Goal: Task Accomplishment & Management: Use online tool/utility

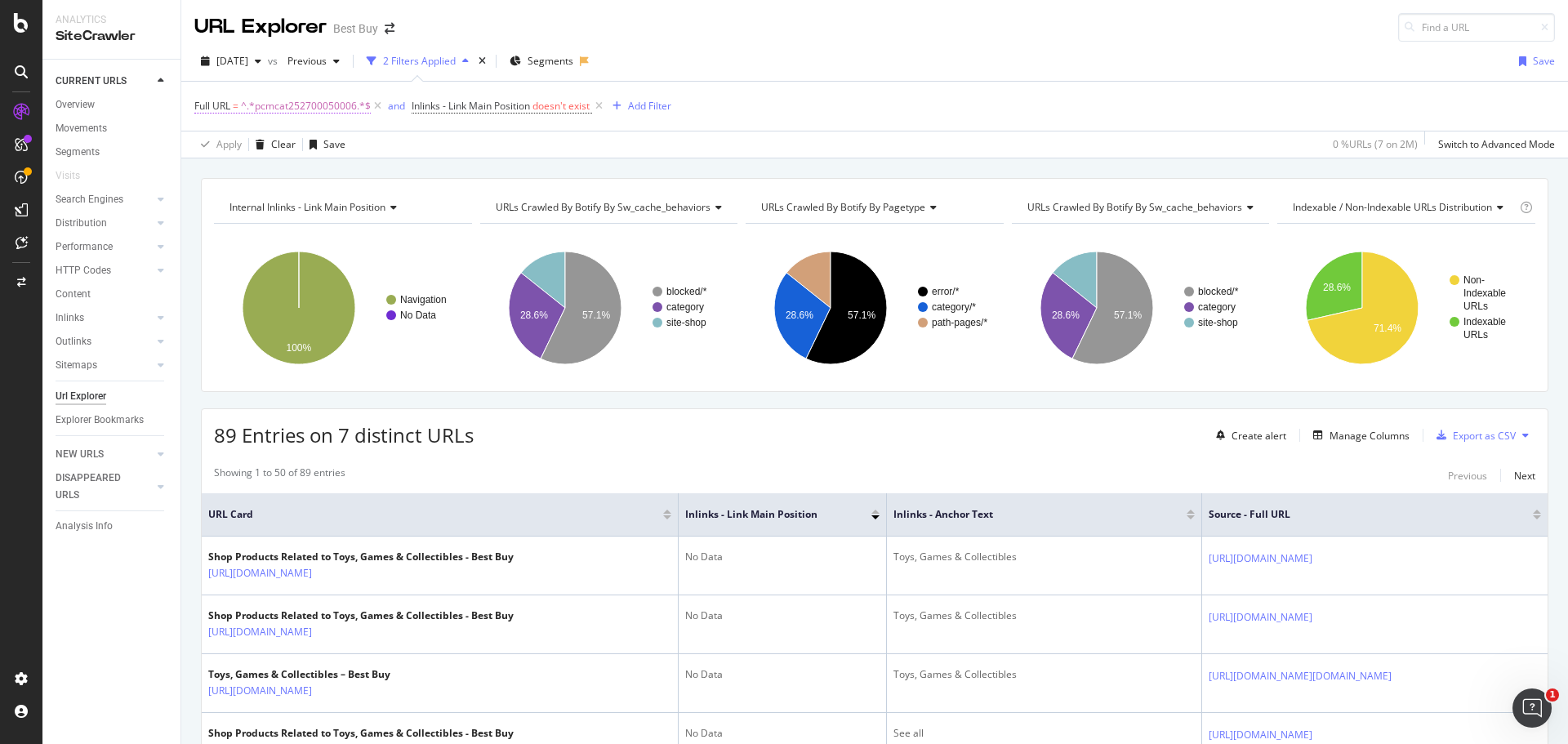
click at [310, 104] on span "^.*pcmcat252700050006.*$" at bounding box center [306, 106] width 130 height 23
click at [262, 175] on input "pcmcat252700050006" at bounding box center [286, 174] width 154 height 26
paste input "1492451998184"
type input "pcmcat1492451998184"
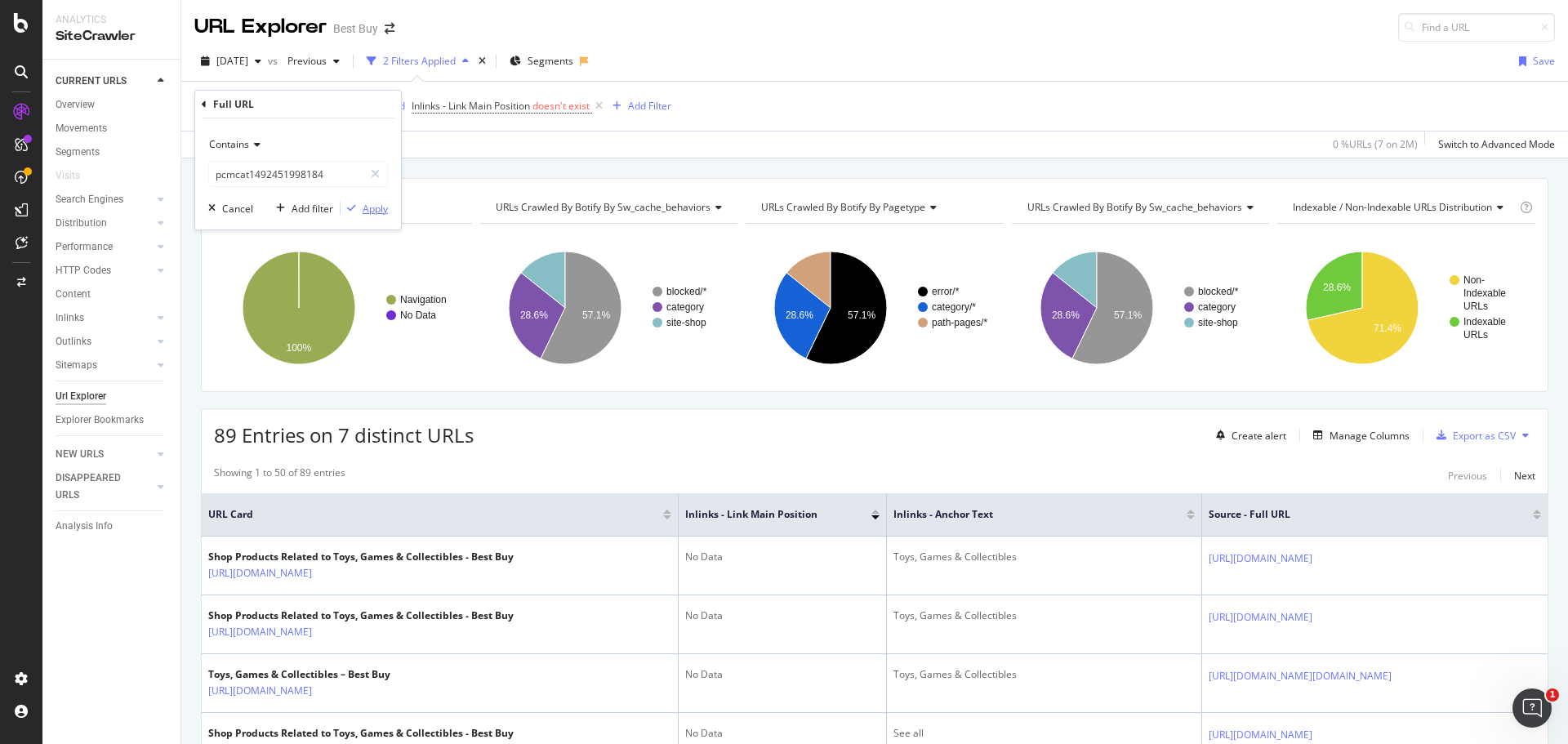
click at [376, 208] on div "Apply" at bounding box center [375, 208] width 25 height 14
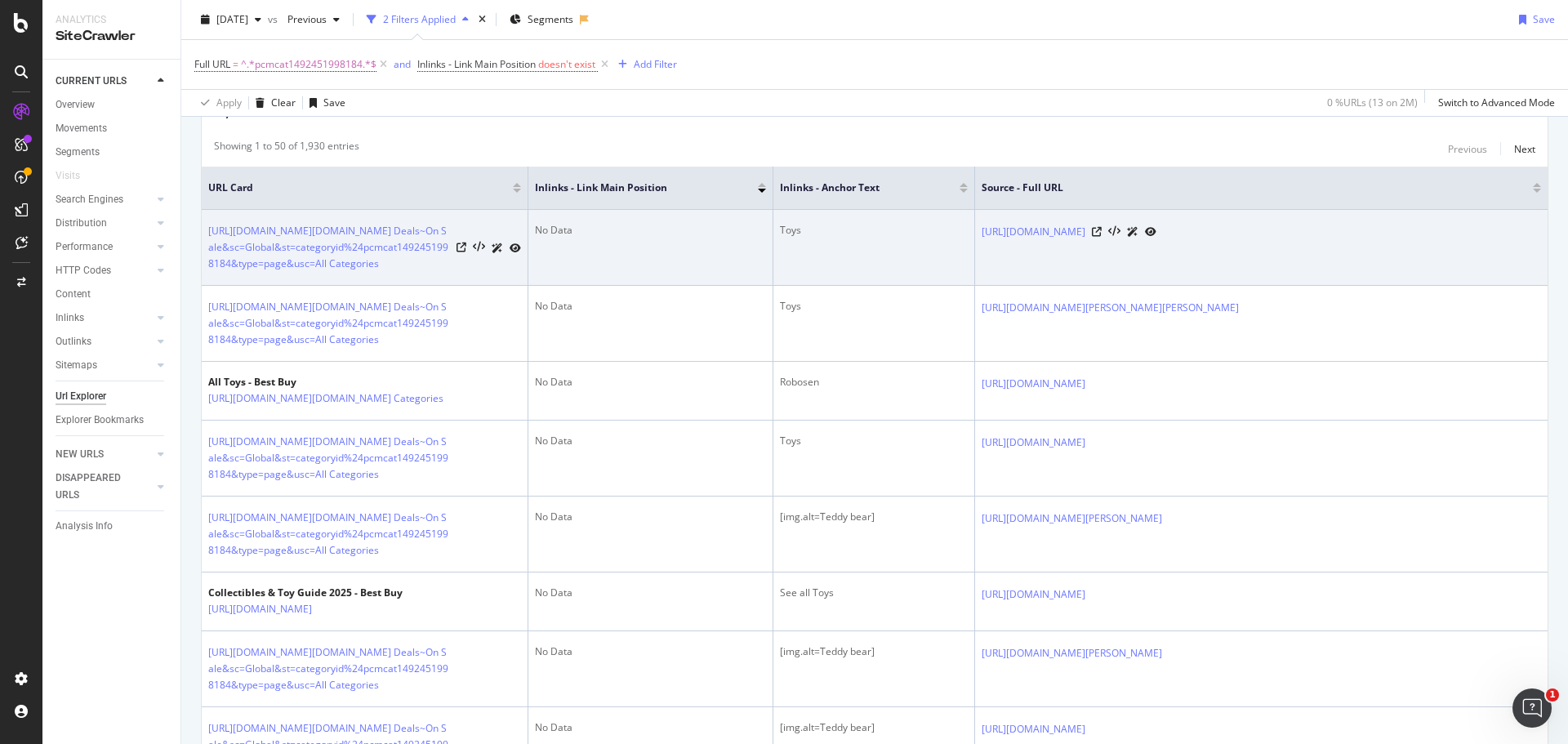
scroll to position [245, 0]
